Goal: Information Seeking & Learning: Check status

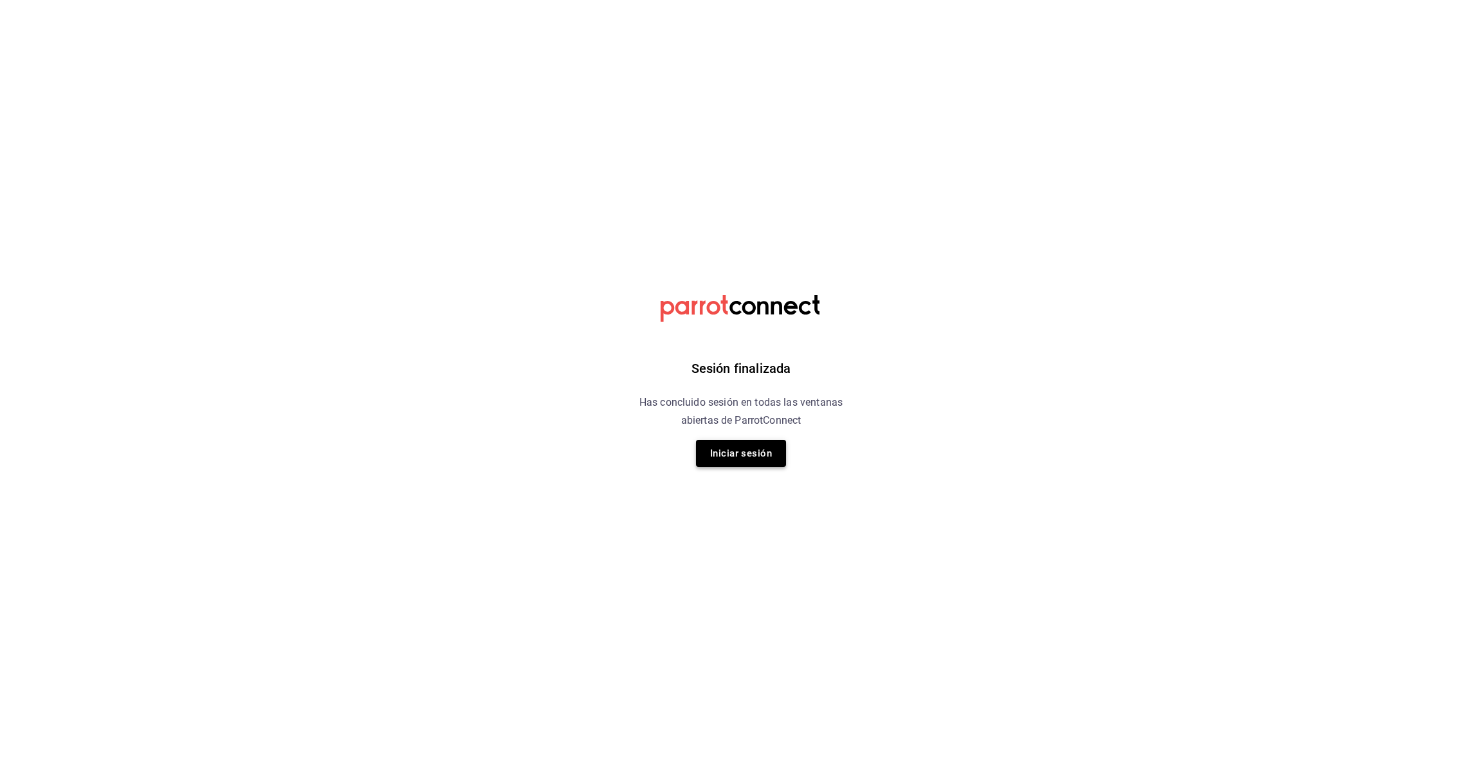
click at [758, 451] on button "Iniciar sesión" at bounding box center [741, 453] width 90 height 27
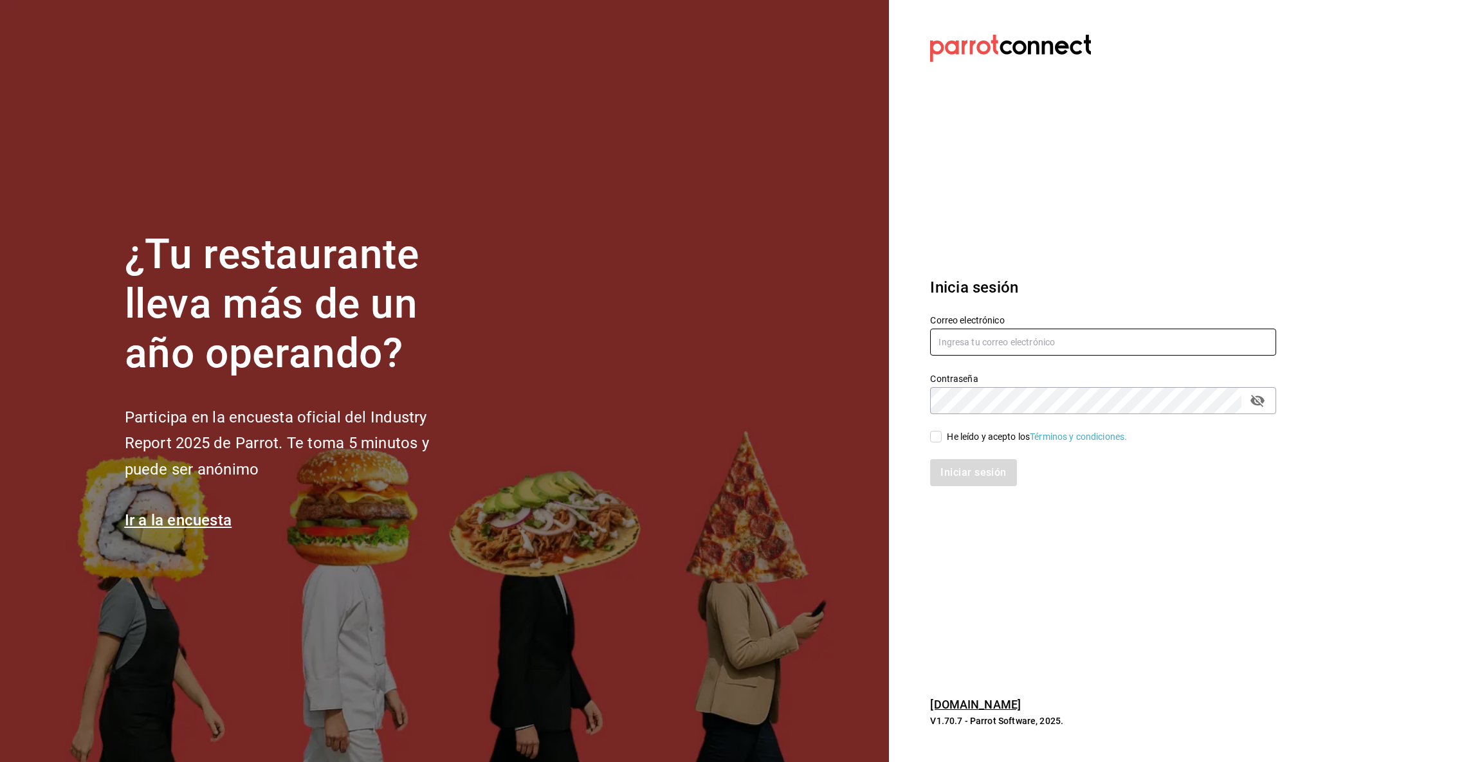
click at [1056, 340] on input "text" at bounding box center [1103, 342] width 346 height 27
type input "[EMAIL_ADDRESS][DOMAIN_NAME]"
click at [932, 436] on input "He leído y acepto los Términos y condiciones." at bounding box center [936, 437] width 12 height 12
checkbox input "true"
click at [967, 472] on button "Iniciar sesión" at bounding box center [973, 472] width 87 height 27
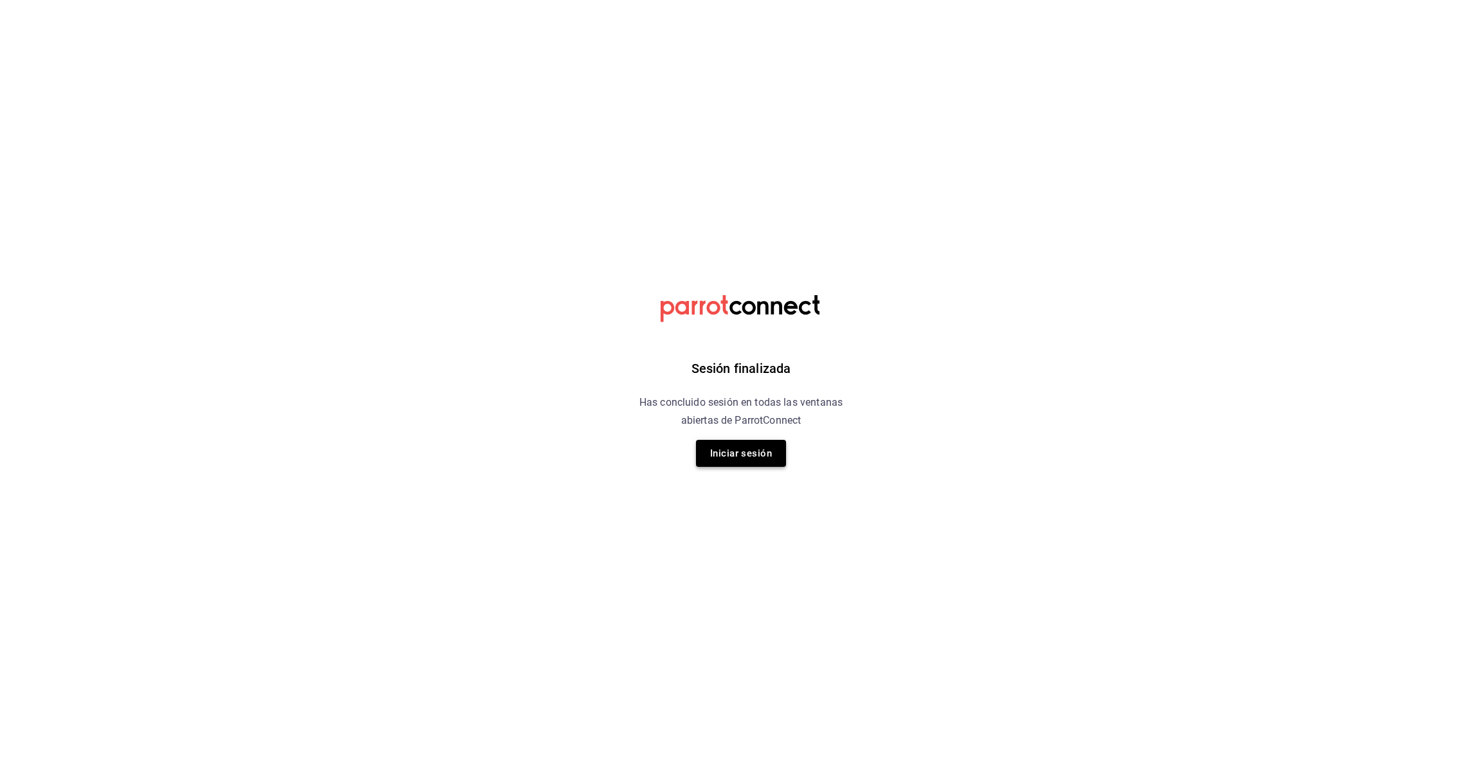
click at [715, 454] on button "Iniciar sesión" at bounding box center [741, 453] width 90 height 27
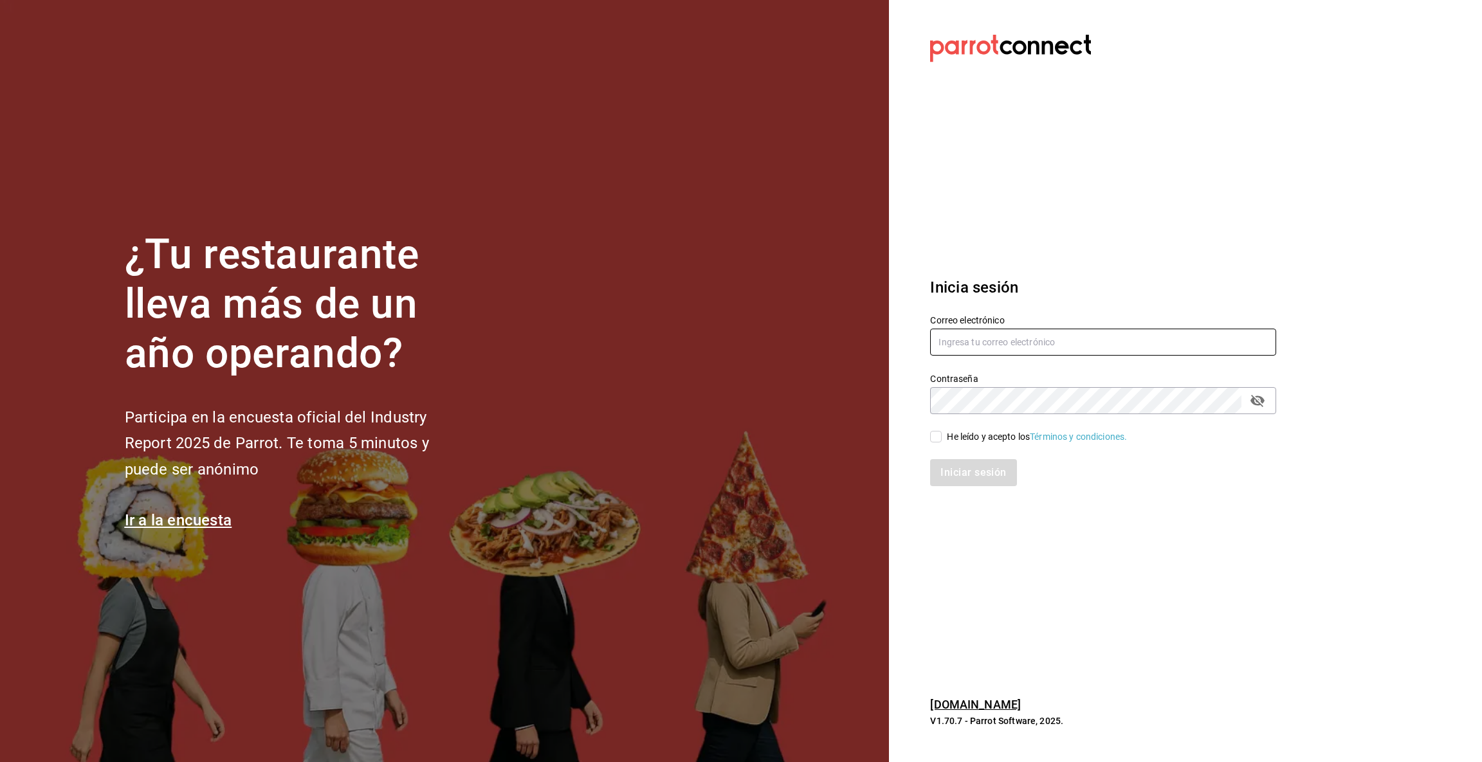
click at [1009, 345] on input "text" at bounding box center [1103, 342] width 346 height 27
type input "multiuser@pickup.com"
click at [937, 437] on input "He leído y acepto los Términos y condiciones." at bounding box center [936, 437] width 12 height 12
checkbox input "true"
click at [966, 477] on button "Iniciar sesión" at bounding box center [973, 472] width 87 height 27
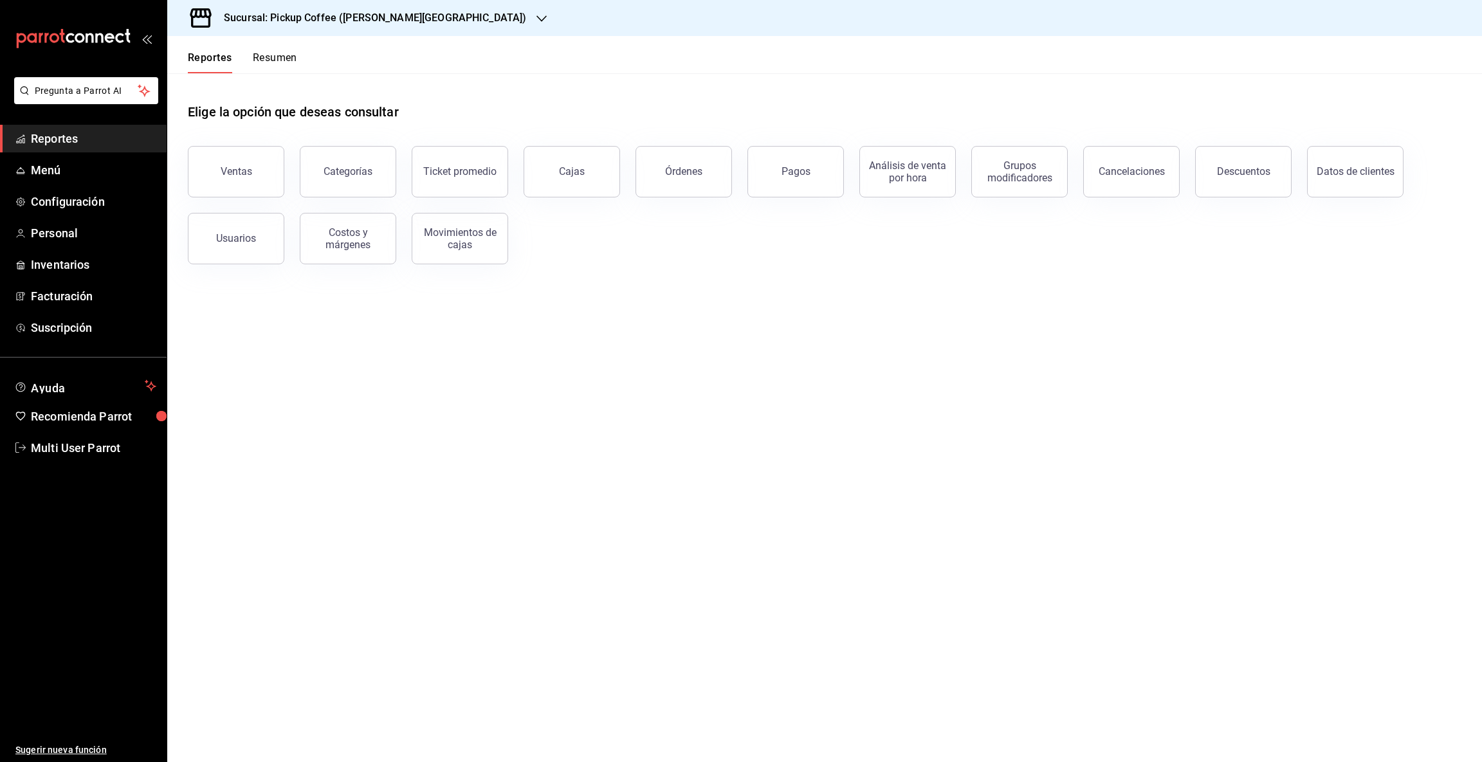
click at [537, 15] on icon "button" at bounding box center [542, 18] width 10 height 6
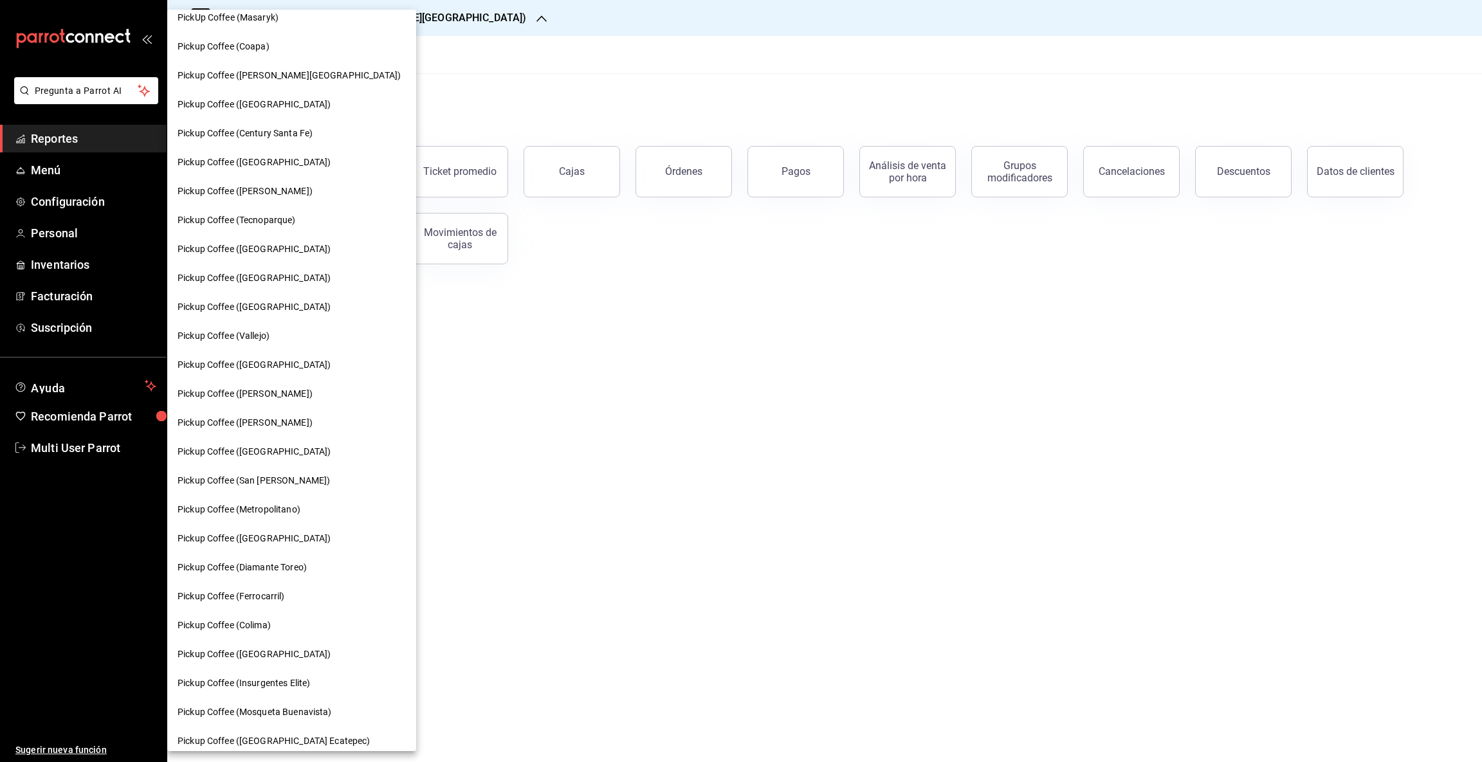
scroll to position [149, 0]
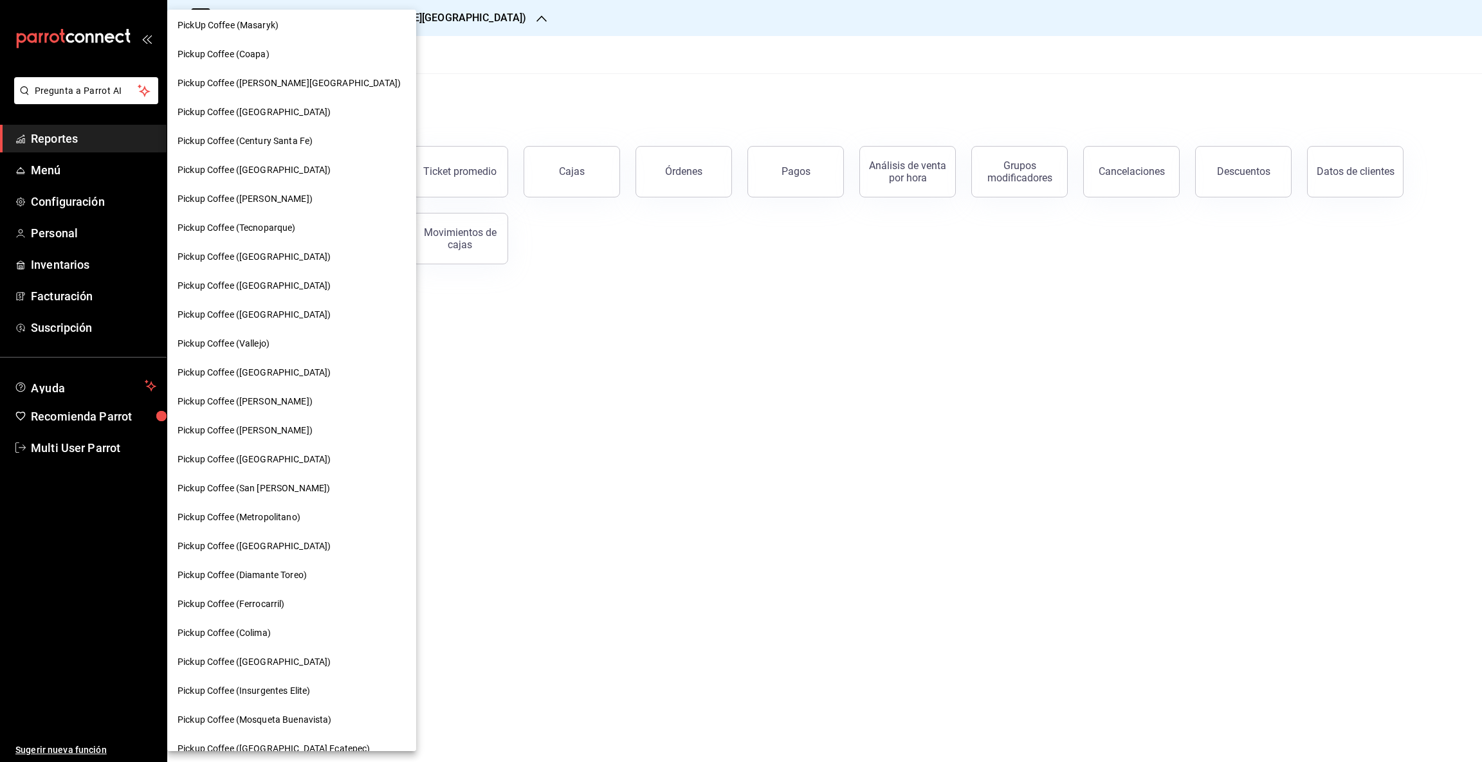
click at [283, 78] on span "Pickup Coffee (Guadalupe Inn)" at bounding box center [289, 84] width 223 height 14
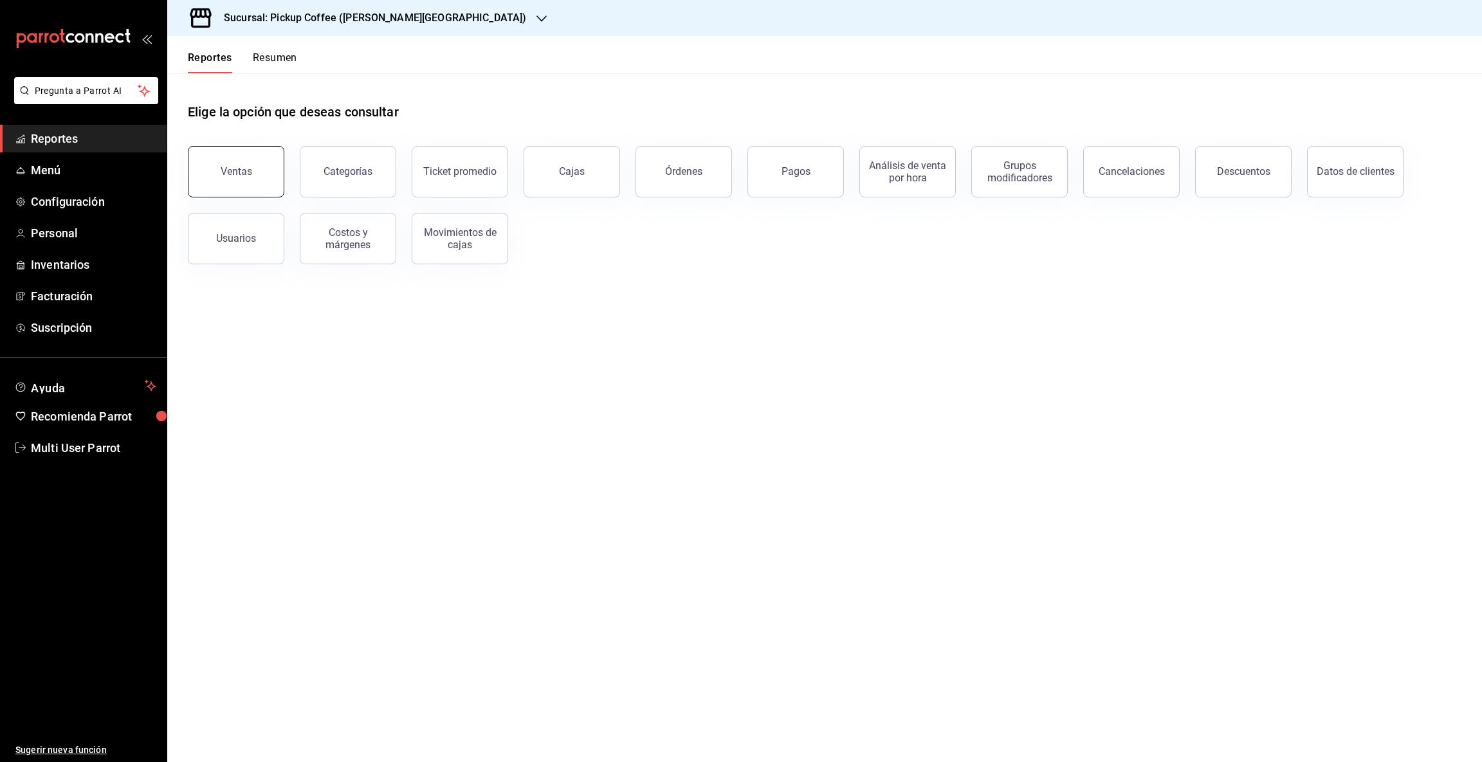
click at [226, 177] on div "Ventas" at bounding box center [237, 171] width 32 height 12
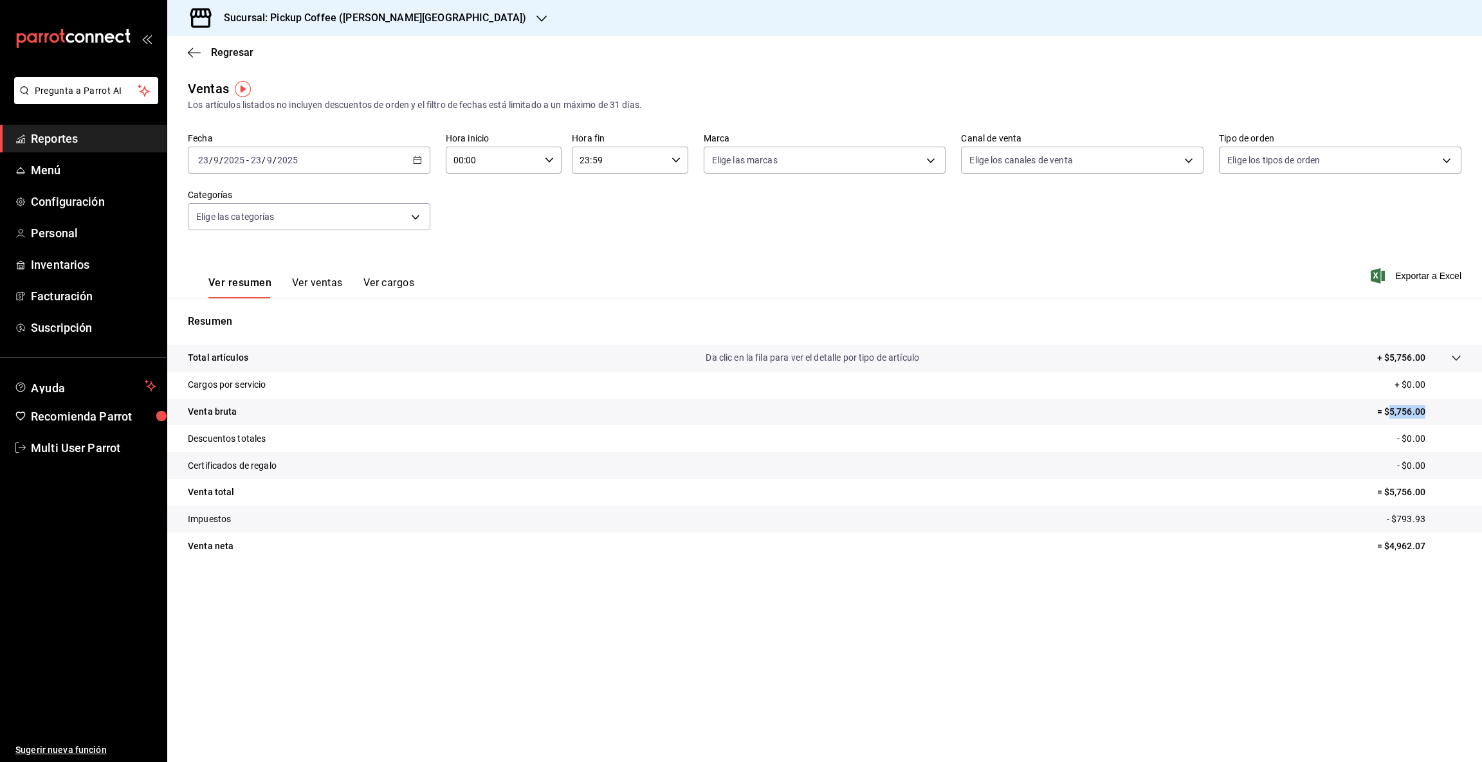
drag, startPoint x: 1390, startPoint y: 406, endPoint x: 1473, endPoint y: 405, distance: 83.0
click at [1473, 405] on tr "Venta bruta = $5,756.00" at bounding box center [824, 412] width 1315 height 27
copy p "5,756.00"
